Goal: Task Accomplishment & Management: Manage account settings

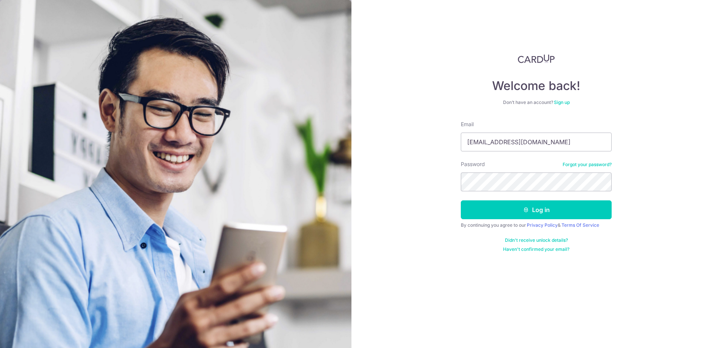
click at [461, 201] on button "Log in" at bounding box center [536, 210] width 151 height 19
click at [542, 214] on button "Log in" at bounding box center [536, 210] width 151 height 19
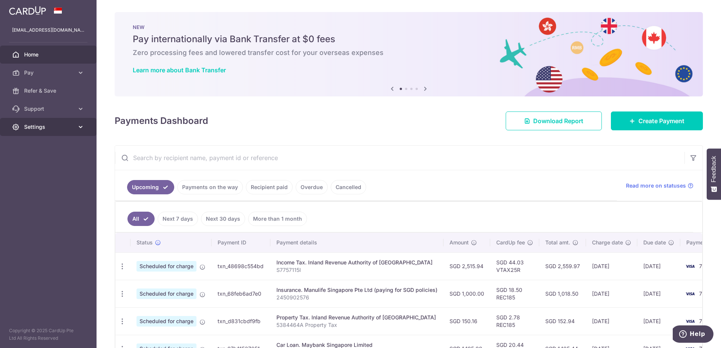
click at [48, 127] on span "Settings" at bounding box center [49, 127] width 50 height 8
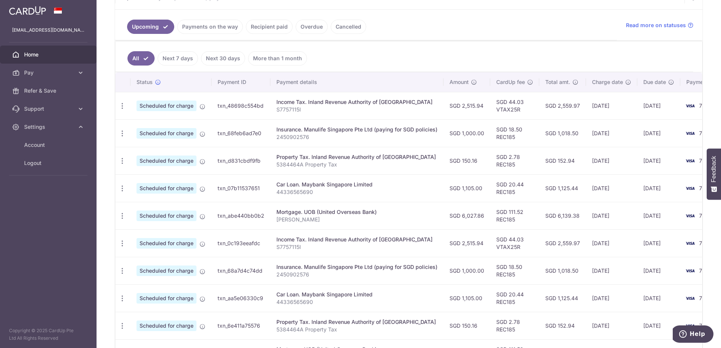
scroll to position [163, 0]
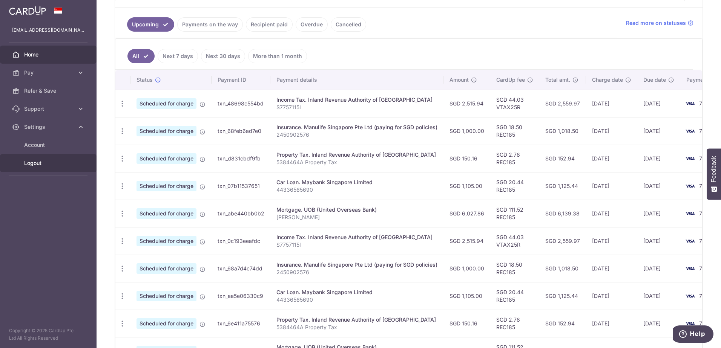
click at [31, 162] on span "Logout" at bounding box center [49, 163] width 50 height 8
